Goal: Task Accomplishment & Management: Use online tool/utility

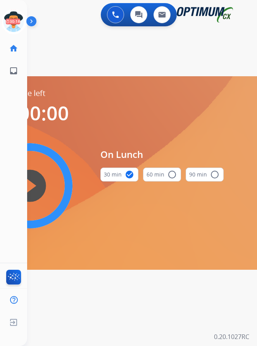
scroll to position [6, 0]
drag, startPoint x: 13, startPoint y: 9, endPoint x: 20, endPoint y: 11, distance: 7.3
click at [12, 9] on icon at bounding box center [13, 21] width 25 height 25
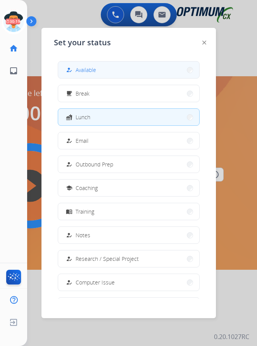
click at [84, 66] on span "Available" at bounding box center [85, 70] width 21 height 8
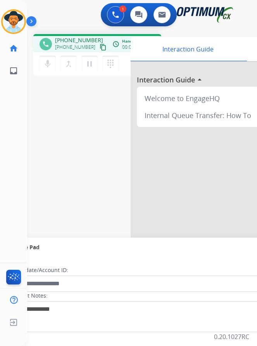
click at [71, 36] on span "[PHONE_NUMBER]" at bounding box center [79, 40] width 48 height 8
copy span "17275259049"
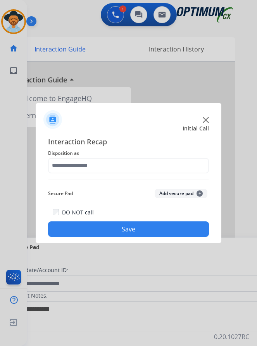
click at [109, 44] on div at bounding box center [128, 173] width 257 height 346
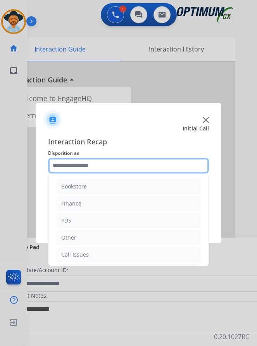
click at [67, 167] on input "text" at bounding box center [128, 165] width 161 height 15
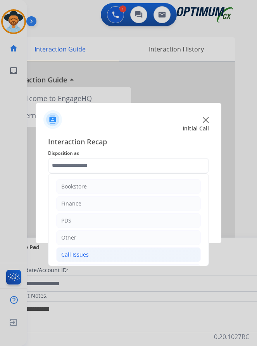
click at [78, 253] on div "Call Issues" at bounding box center [74, 255] width 27 height 8
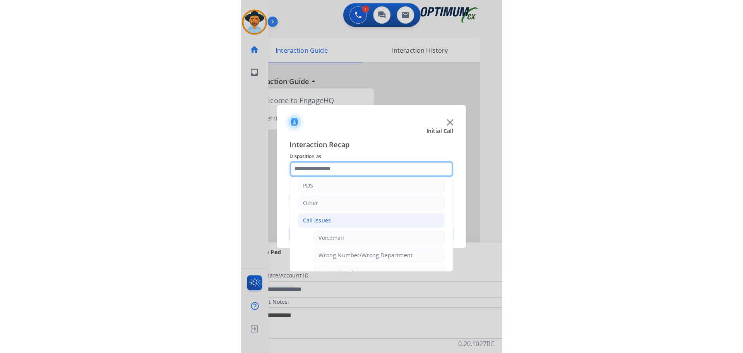
scroll to position [77, 0]
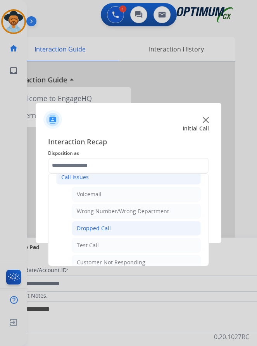
click at [99, 225] on div "Dropped Call" at bounding box center [94, 228] width 34 height 8
type input "**********"
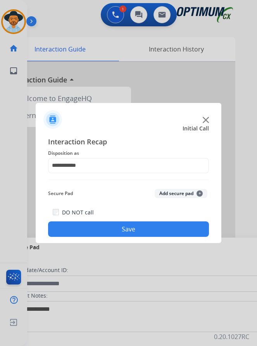
click at [100, 228] on button "Save" at bounding box center [128, 228] width 161 height 15
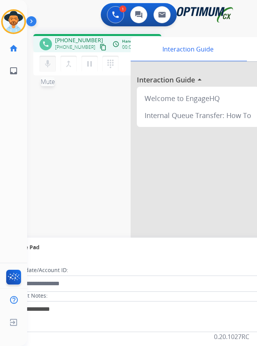
click at [47, 62] on mat-icon "mic" at bounding box center [47, 63] width 9 height 9
click at [48, 62] on mat-icon "mic_off" at bounding box center [47, 63] width 9 height 9
click at [84, 39] on span "[PHONE_NUMBER]" at bounding box center [79, 40] width 48 height 8
copy span "17272549009"
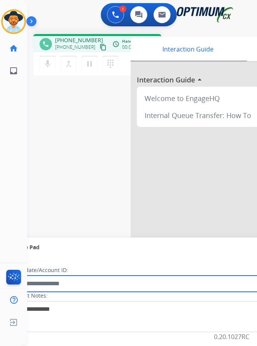
click at [180, 276] on input "text" at bounding box center [141, 284] width 262 height 16
click at [175, 280] on input "**" at bounding box center [141, 284] width 262 height 16
type input "*********"
click at [34, 282] on input "*********" at bounding box center [141, 284] width 262 height 16
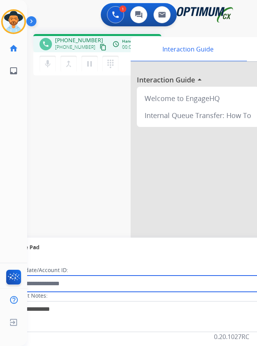
click at [105, 287] on input "text" at bounding box center [141, 284] width 262 height 16
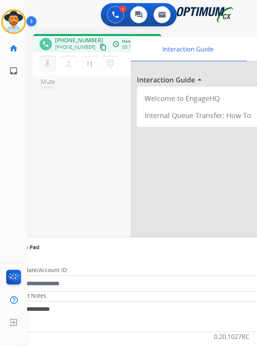
click at [45, 65] on mat-icon "mic" at bounding box center [47, 63] width 9 height 9
click at [49, 68] on mat-icon "mic_off" at bounding box center [47, 63] width 9 height 9
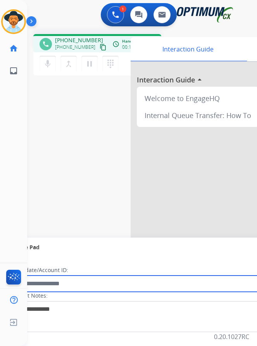
click at [154, 283] on input "text" at bounding box center [141, 284] width 262 height 16
paste input "*******"
type input "*******"
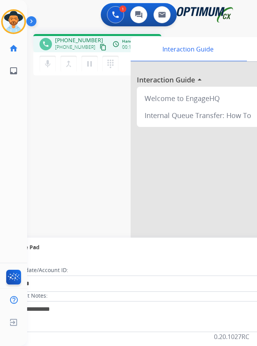
click at [147, 250] on div "Secure Pad" at bounding box center [159, 247] width 298 height 13
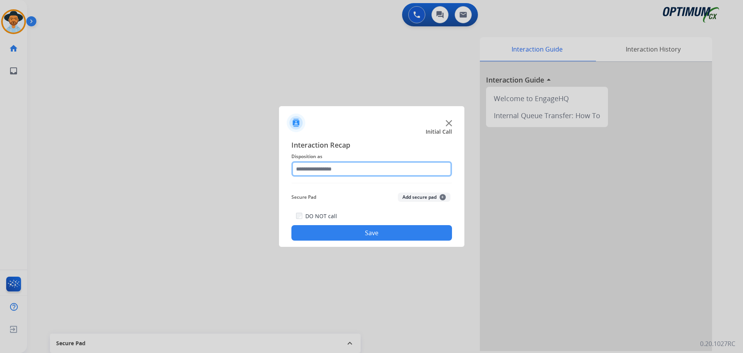
click at [262, 167] on input "text" at bounding box center [371, 168] width 161 height 15
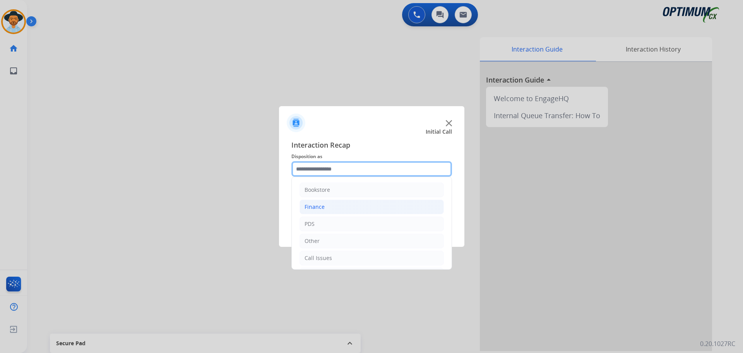
scroll to position [53, 0]
click at [262, 220] on div "Initial Application" at bounding box center [328, 222] width 46 height 8
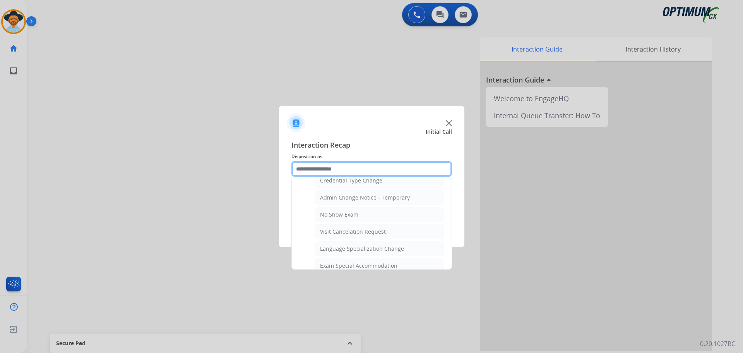
scroll to position [440, 0]
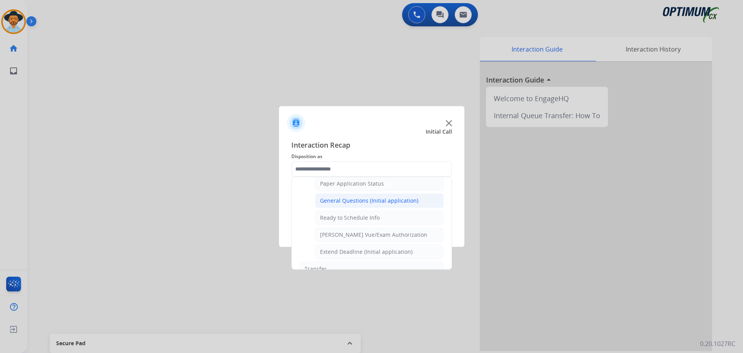
click at [262, 194] on li "General Questions (Initial application)" at bounding box center [379, 200] width 129 height 15
type input "**********"
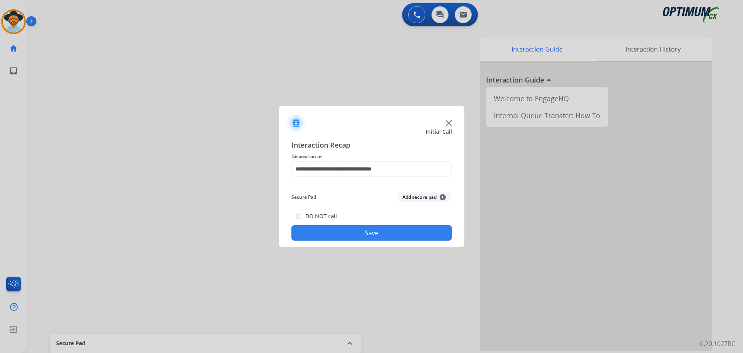
click at [262, 231] on button "Save" at bounding box center [371, 232] width 161 height 15
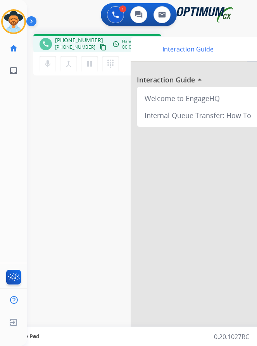
click at [61, 39] on span "[PHONE_NUMBER]" at bounding box center [79, 40] width 48 height 8
click at [61, 38] on span "[PHONE_NUMBER]" at bounding box center [79, 40] width 48 height 8
copy span "17735101135"
click at [94, 126] on div "phone [PHONE_NUMBER] [PHONE_NUMBER] content_copy access_time Call metrics Queue…" at bounding box center [132, 189] width 211 height 323
click at [91, 95] on div "phone [PHONE_NUMBER] [PHONE_NUMBER] content_copy access_time Call metrics Queue…" at bounding box center [132, 189] width 211 height 323
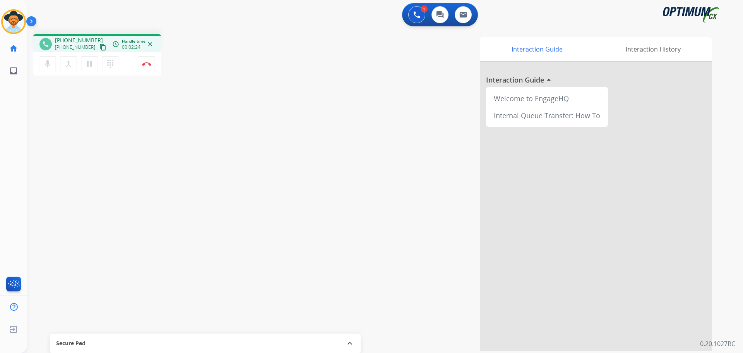
drag, startPoint x: 150, startPoint y: 66, endPoint x: 127, endPoint y: 165, distance: 101.7
click at [127, 165] on div "phone [PHONE_NUMBER] [PHONE_NUMBER] content_copy access_time Call metrics Queue…" at bounding box center [375, 189] width 697 height 323
click at [124, 177] on div "phone [PHONE_NUMBER] [PHONE_NUMBER] content_copy access_time Call metrics Queue…" at bounding box center [375, 189] width 697 height 323
click at [144, 68] on button "Disconnect" at bounding box center [147, 64] width 16 height 16
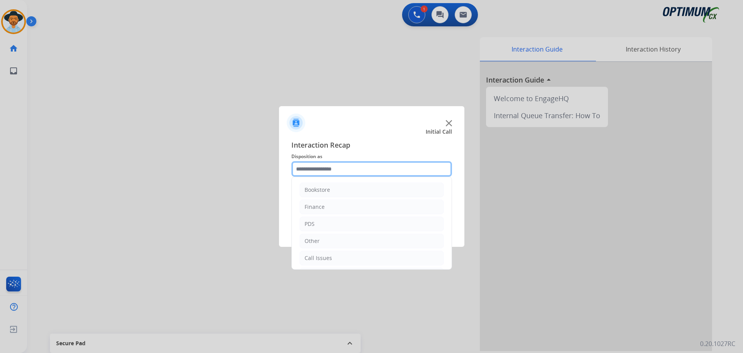
click at [262, 168] on input "text" at bounding box center [371, 168] width 161 height 15
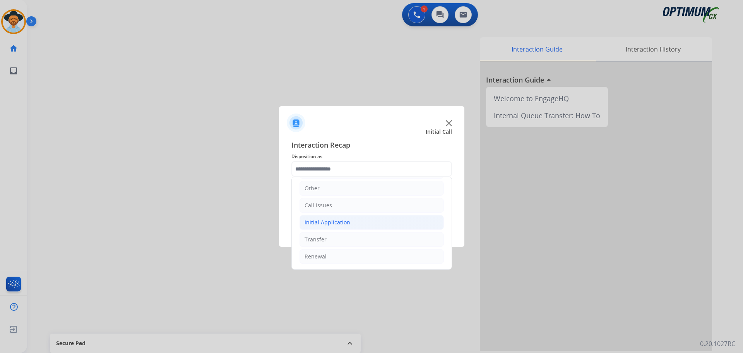
click at [262, 219] on div "Initial Application" at bounding box center [328, 222] width 46 height 8
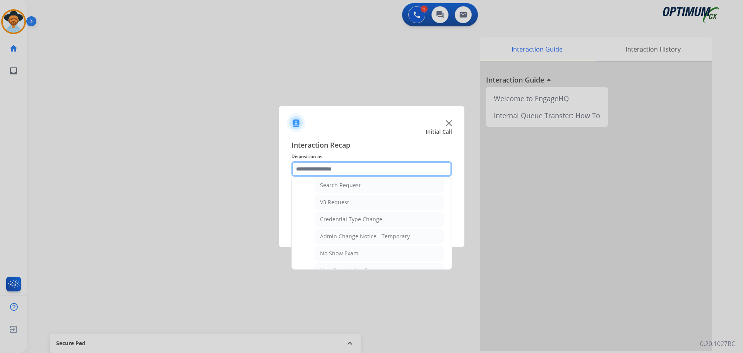
scroll to position [362, 0]
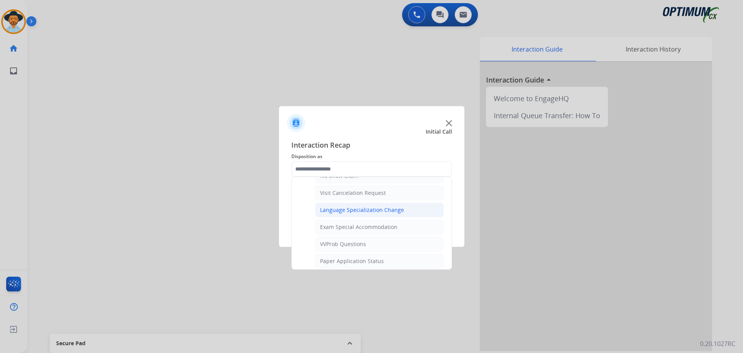
click at [262, 211] on div "Language Specialization Change" at bounding box center [362, 210] width 84 height 8
type input "**********"
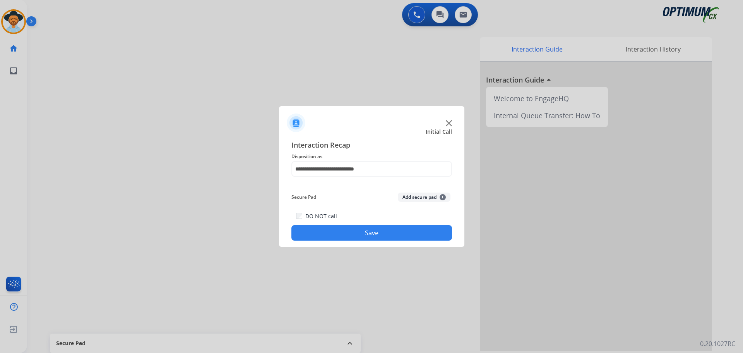
click at [262, 224] on div "DO NOT call Save" at bounding box center [371, 225] width 161 height 29
click at [262, 230] on button "Save" at bounding box center [371, 232] width 161 height 15
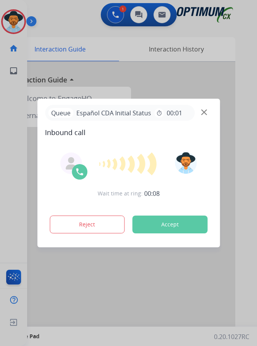
click at [89, 13] on div at bounding box center [128, 173] width 257 height 346
click at [143, 228] on button "Accept" at bounding box center [169, 225] width 75 height 18
click at [157, 226] on button "Accept" at bounding box center [169, 225] width 75 height 18
click at [158, 226] on button "Accept" at bounding box center [169, 225] width 75 height 18
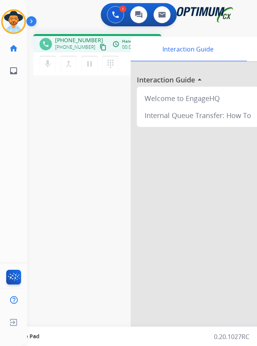
click at [79, 39] on span "[PHONE_NUMBER]" at bounding box center [79, 40] width 48 height 8
copy span "16462283223"
click at [101, 87] on div "phone [PHONE_NUMBER] [PHONE_NUMBER] content_copy access_time Call metrics Queue…" at bounding box center [132, 189] width 211 height 323
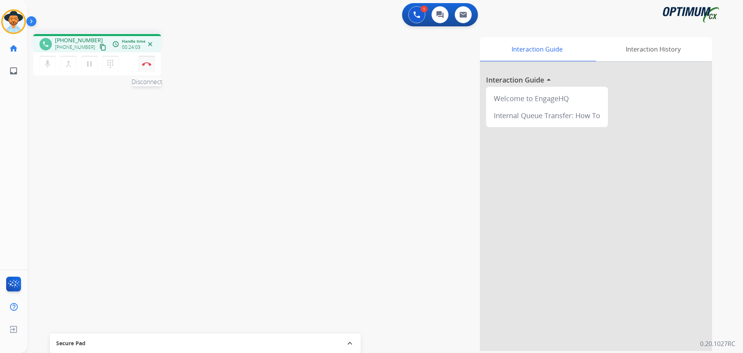
click at [149, 63] on img at bounding box center [146, 64] width 9 height 4
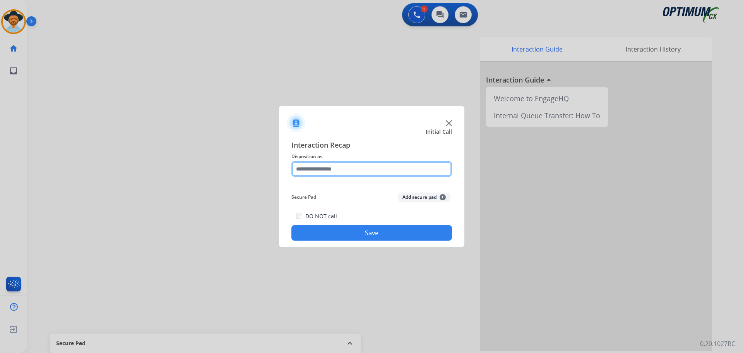
click at [262, 168] on input "text" at bounding box center [371, 168] width 161 height 15
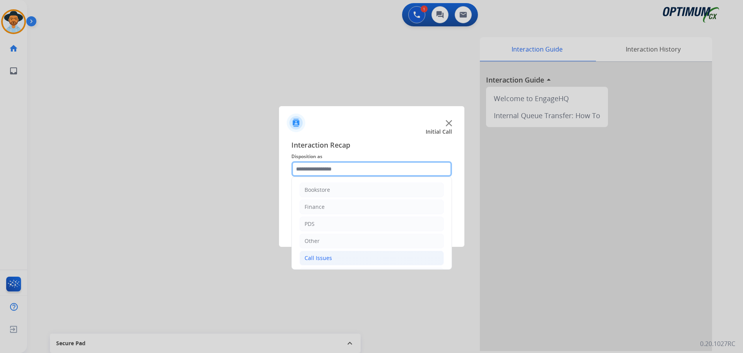
scroll to position [53, 0]
click at [262, 259] on div "Renewal" at bounding box center [316, 256] width 22 height 8
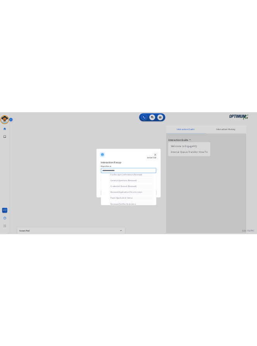
scroll to position [183, 0]
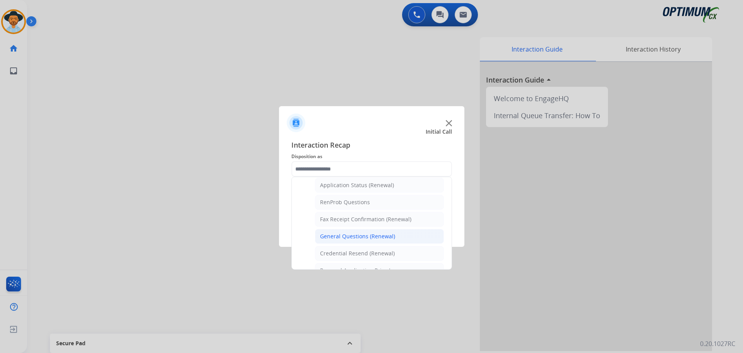
click at [262, 232] on div "General Questions (Renewal)" at bounding box center [357, 236] width 75 height 8
type input "**********"
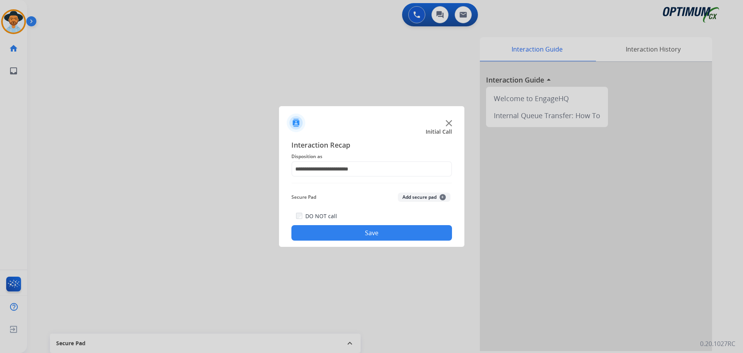
click at [262, 233] on button "Save" at bounding box center [371, 232] width 161 height 15
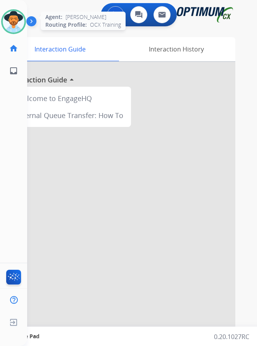
click at [12, 21] on img at bounding box center [14, 22] width 22 height 22
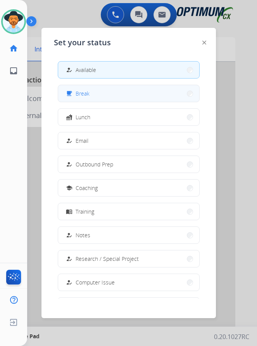
click at [94, 99] on button "free_breakfast Break" at bounding box center [128, 93] width 141 height 17
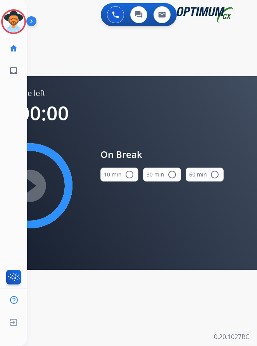
click at [125, 175] on mat-icon "radio_button_unchecked" at bounding box center [129, 174] width 9 height 9
click at [34, 189] on mat-icon "play_circle_filled" at bounding box center [29, 185] width 9 height 9
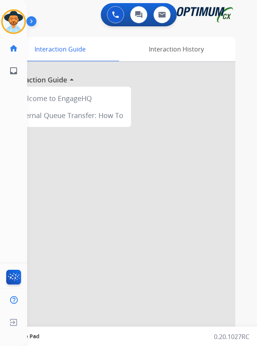
scroll to position [6, 0]
click at [18, 16] on img at bounding box center [14, 22] width 22 height 22
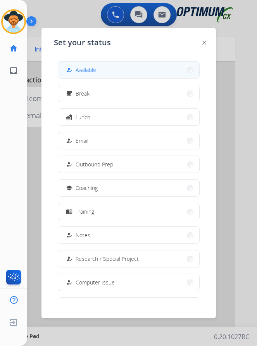
click at [97, 65] on button "how_to_reg Available" at bounding box center [128, 70] width 141 height 17
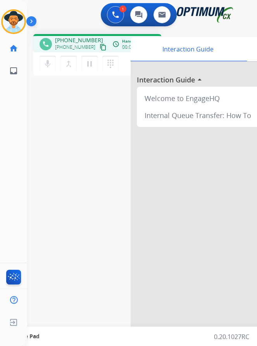
click at [78, 36] on span "[PHONE_NUMBER]" at bounding box center [79, 40] width 48 height 8
copy span "17407017368"
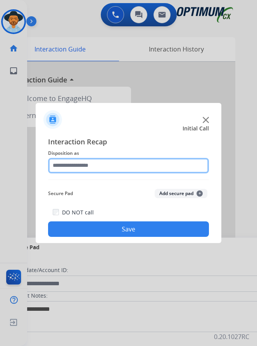
click at [122, 164] on input "text" at bounding box center [128, 165] width 161 height 15
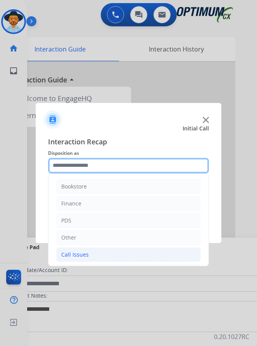
scroll to position [53, 0]
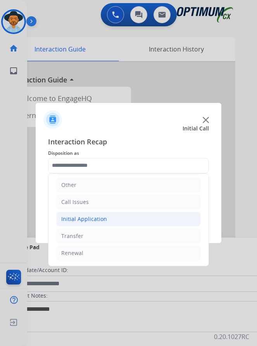
click at [106, 217] on li "Initial Application" at bounding box center [128, 219] width 144 height 15
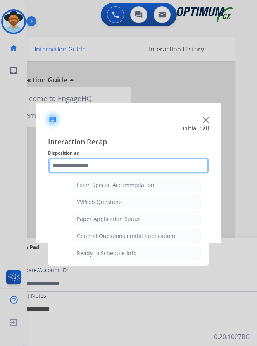
scroll to position [440, 0]
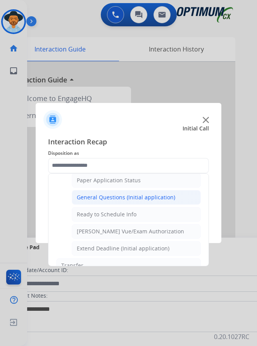
click at [120, 197] on div "General Questions (Initial application)" at bounding box center [126, 197] width 98 height 8
type input "**********"
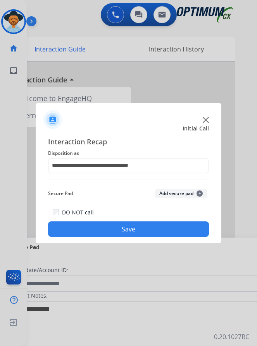
click at [91, 226] on button "Save" at bounding box center [128, 228] width 161 height 15
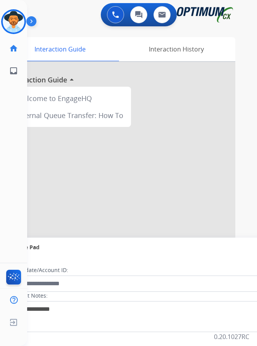
click at [92, 31] on div "swap_horiz Break voice bridge close_fullscreen Connect 3-Way Call merge_type Se…" at bounding box center [132, 189] width 211 height 323
click at [17, 22] on img at bounding box center [14, 22] width 22 height 22
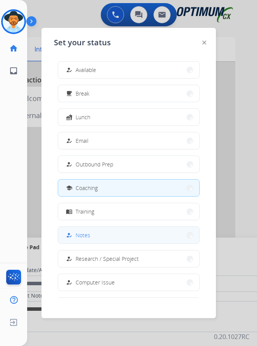
scroll to position [73, 0]
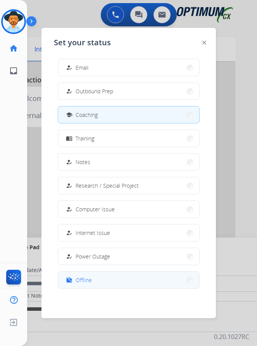
click at [80, 283] on span "Offline" at bounding box center [83, 280] width 16 height 8
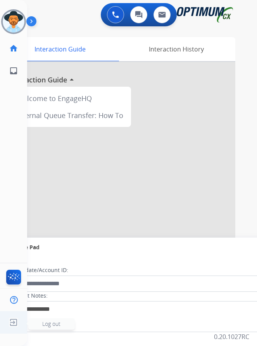
click at [17, 330] on img at bounding box center [14, 322] width 14 height 15
